Goal: Transaction & Acquisition: Purchase product/service

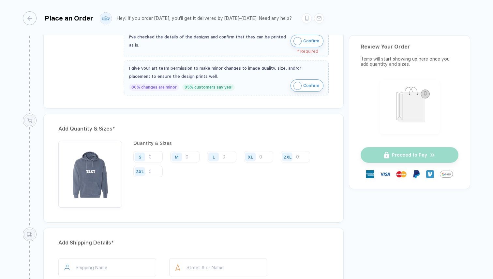
scroll to position [177, 0]
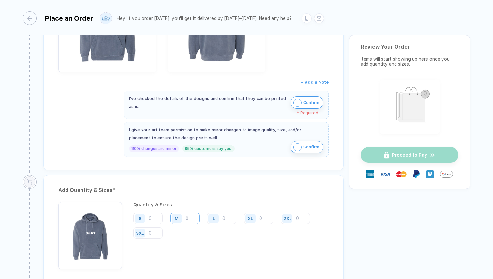
click at [193, 217] on input "number" at bounding box center [184, 218] width 29 height 11
type input "1"
type input "10"
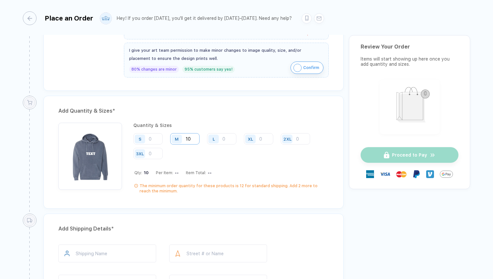
scroll to position [244, 0]
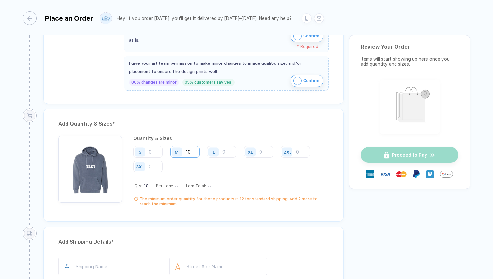
click at [192, 154] on input "10" at bounding box center [184, 151] width 29 height 11
type input "11"
type input "12"
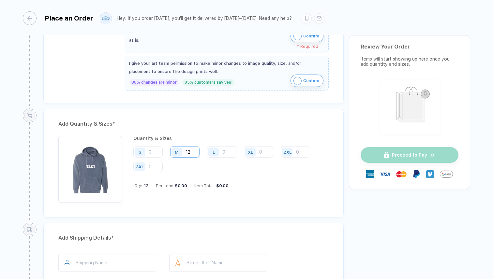
type input "13"
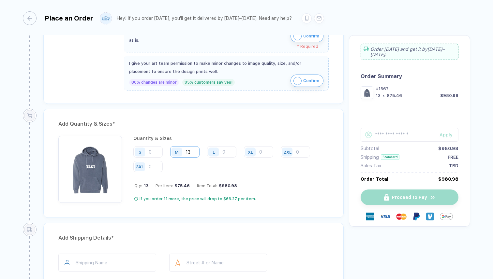
type input "12"
type input "11"
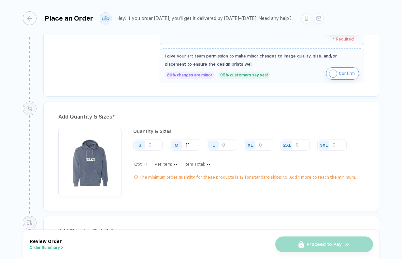
scroll to position [250, 0]
click at [195, 145] on input "11" at bounding box center [184, 145] width 29 height 11
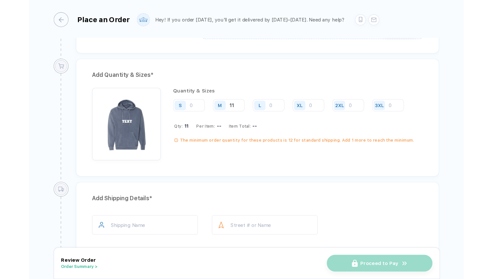
scroll to position [301, 0]
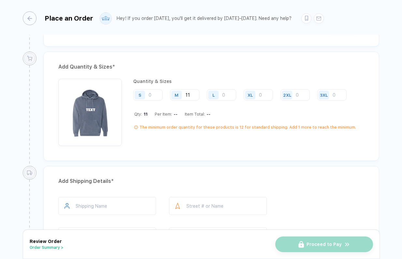
click at [194, 96] on input "11" at bounding box center [184, 94] width 29 height 11
click at [194, 96] on input "23" at bounding box center [184, 94] width 29 height 11
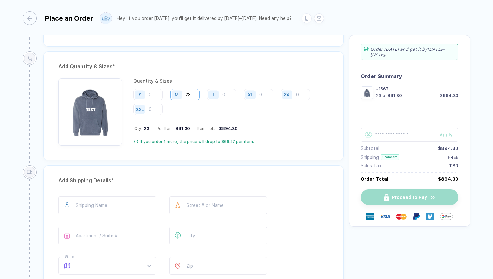
click at [190, 95] on input "23" at bounding box center [184, 94] width 29 height 11
click at [189, 94] on input "23" at bounding box center [184, 94] width 29 height 11
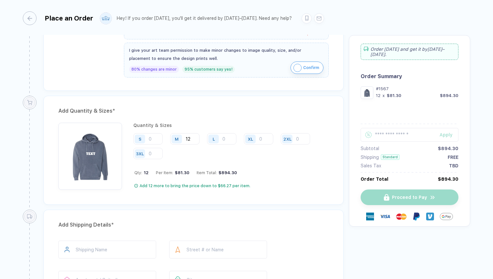
scroll to position [262, 0]
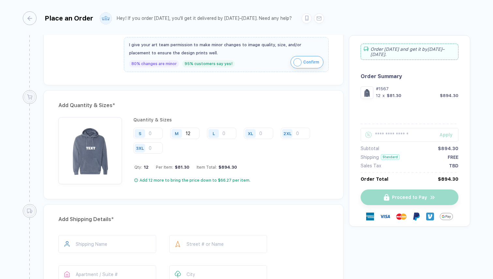
drag, startPoint x: 192, startPoint y: 134, endPoint x: 181, endPoint y: 133, distance: 11.4
click at [181, 133] on div "M 12" at bounding box center [184, 133] width 29 height 11
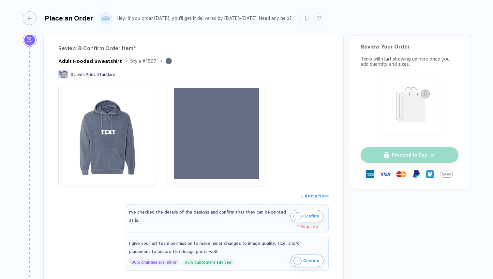
scroll to position [74, 0]
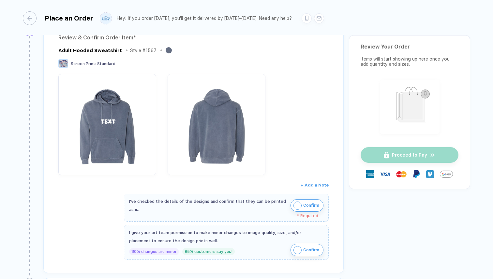
click at [318, 206] on button "Confirm" at bounding box center [307, 206] width 33 height 12
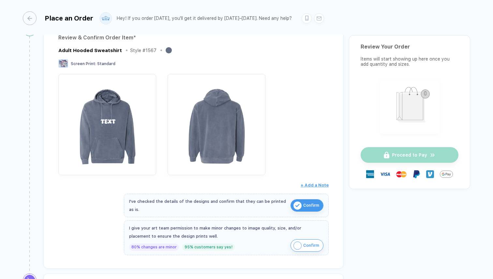
click at [314, 245] on span "Confirm" at bounding box center [311, 246] width 16 height 10
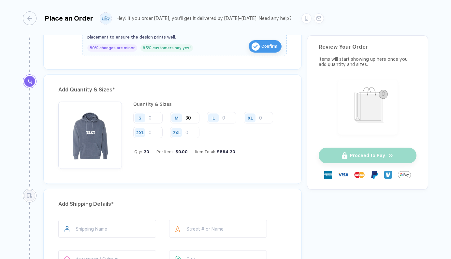
scroll to position [274, 0]
click at [191, 116] on input "30" at bounding box center [184, 116] width 29 height 11
